Goal: Communication & Community: Participate in discussion

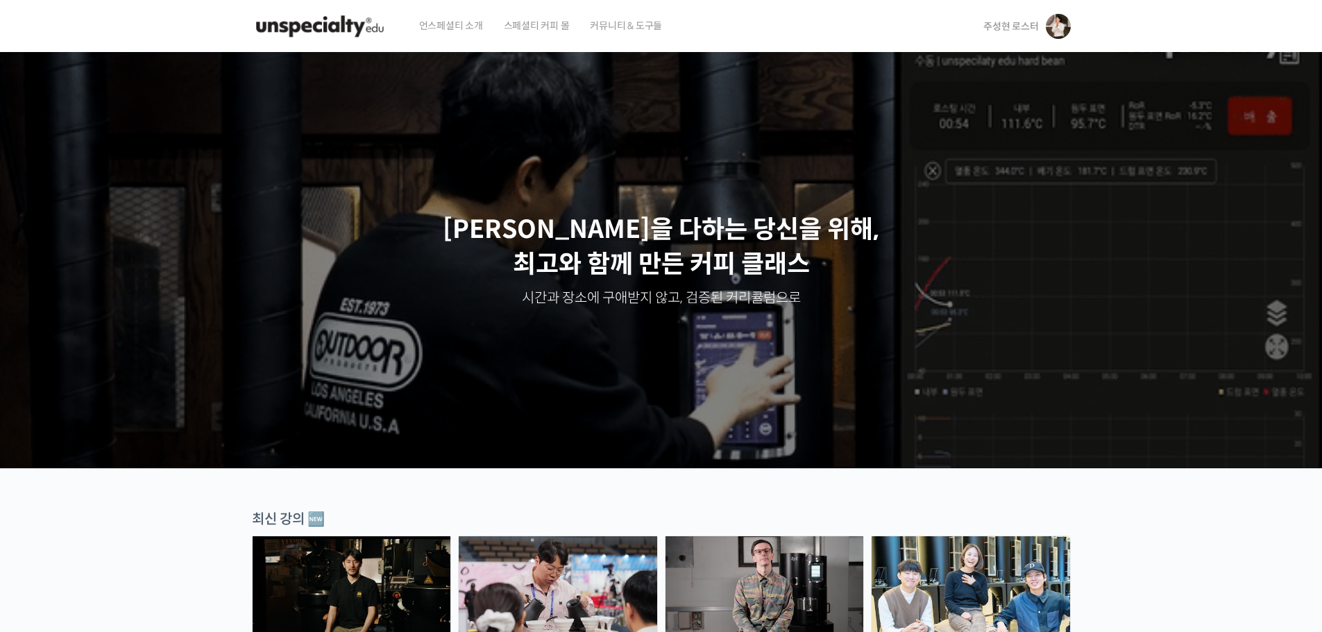
click at [1016, 26] on span "주성현 로스터" at bounding box center [1010, 26] width 55 height 12
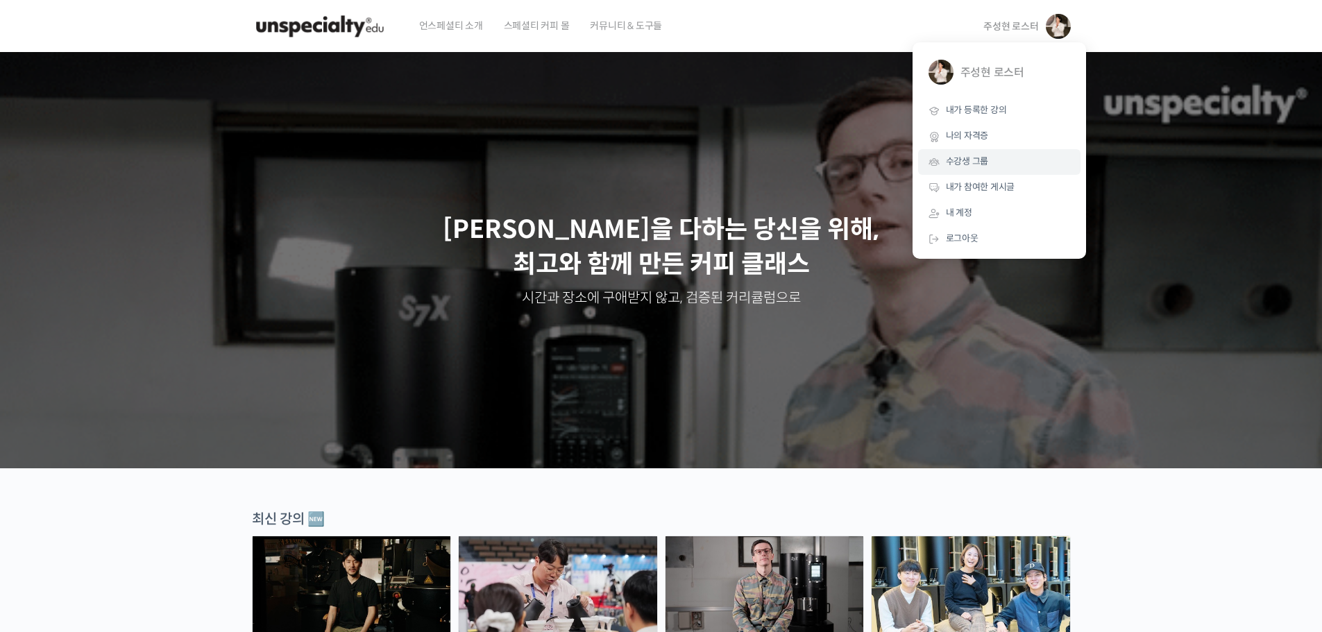
click at [975, 158] on span "수강생 그룹" at bounding box center [967, 161] width 43 height 12
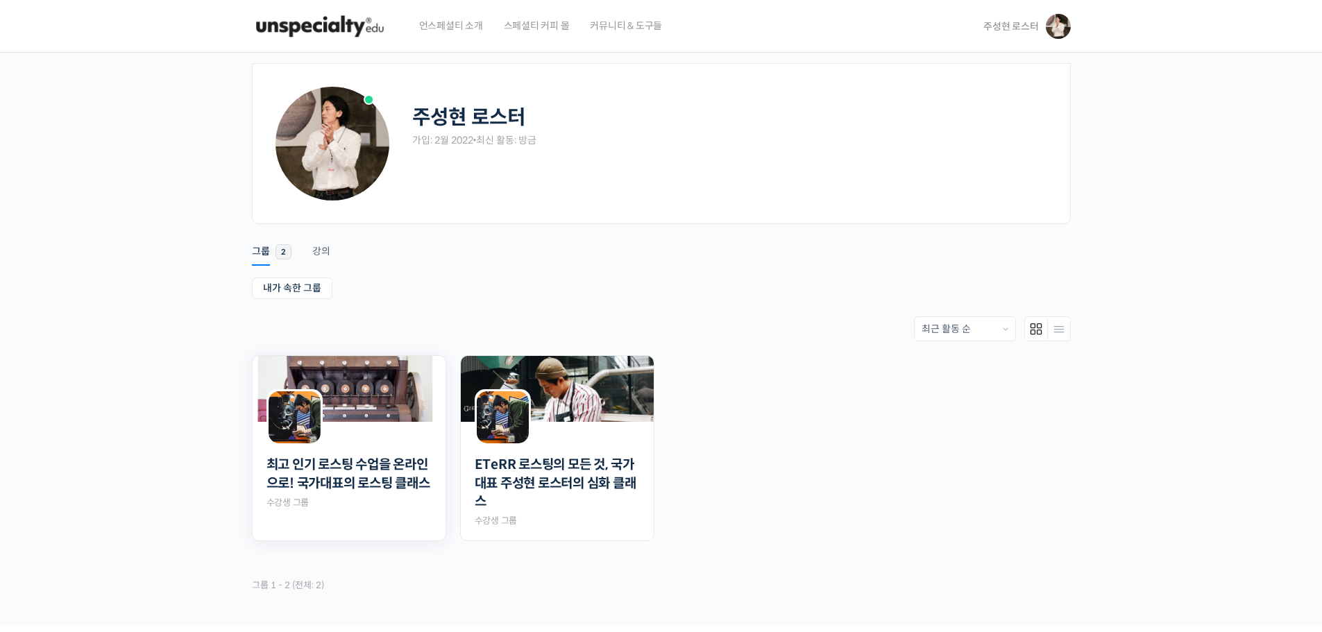
click at [368, 388] on img at bounding box center [349, 389] width 193 height 66
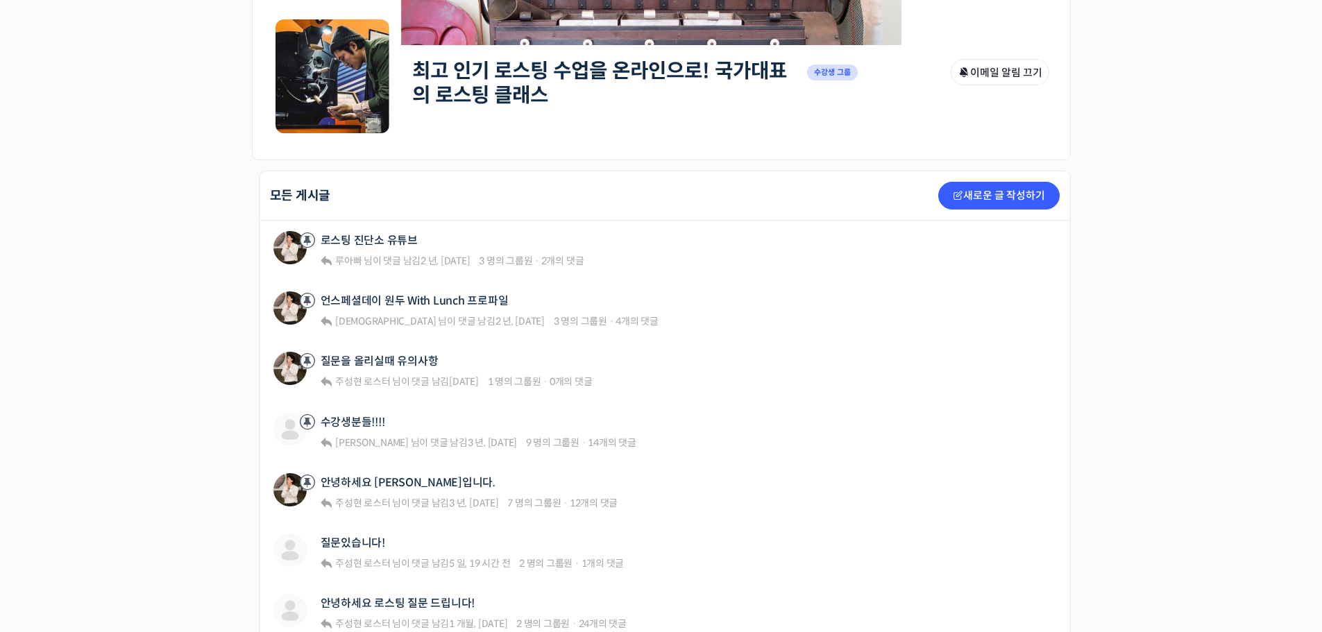
scroll to position [277, 0]
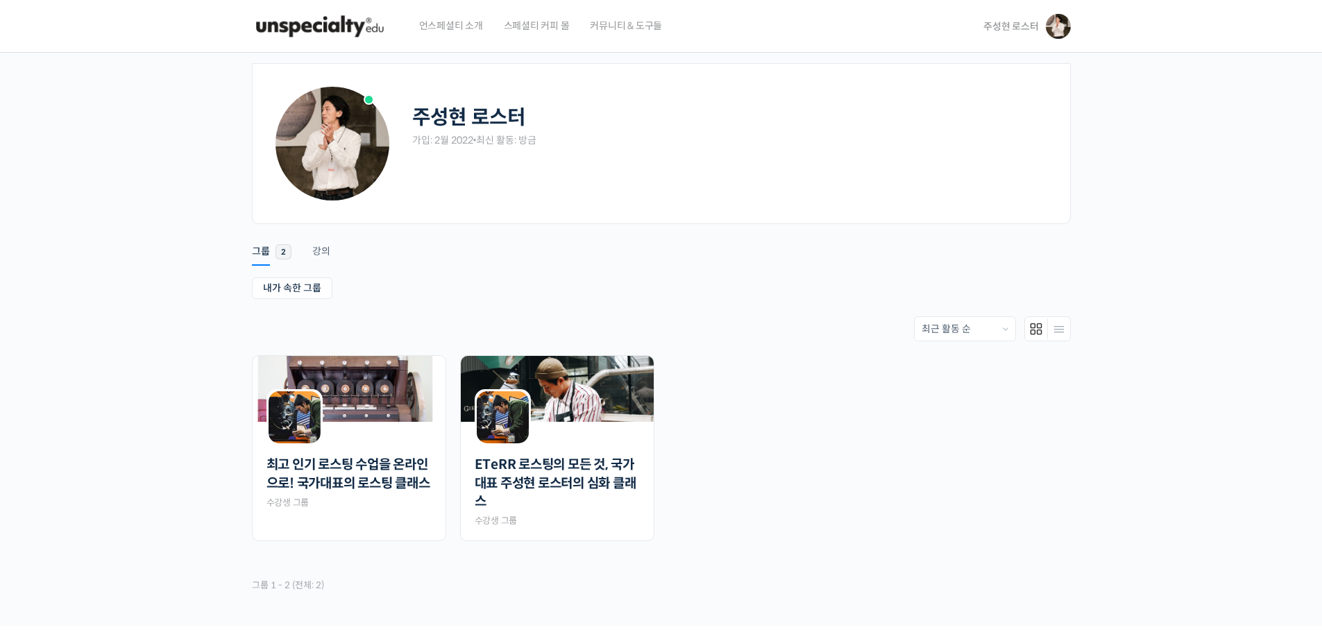
click at [1023, 27] on span "주성현 로스터" at bounding box center [1010, 26] width 55 height 12
click at [581, 386] on img at bounding box center [557, 389] width 193 height 66
